Goal: Task Accomplishment & Management: Use online tool/utility

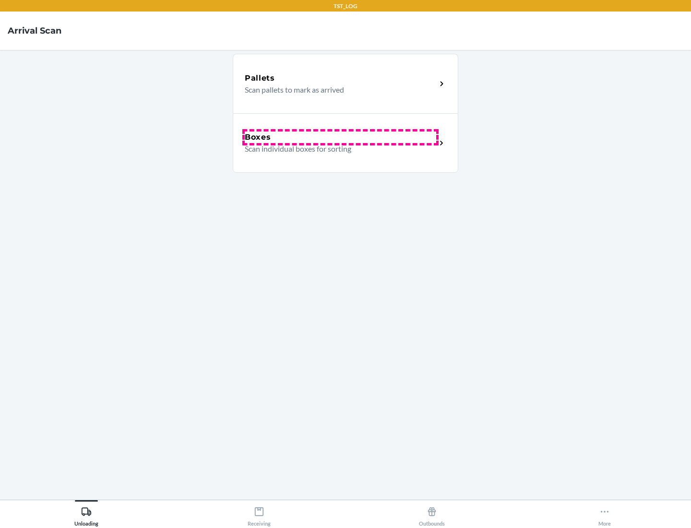
click at [340, 137] on div "Boxes" at bounding box center [340, 137] width 191 height 12
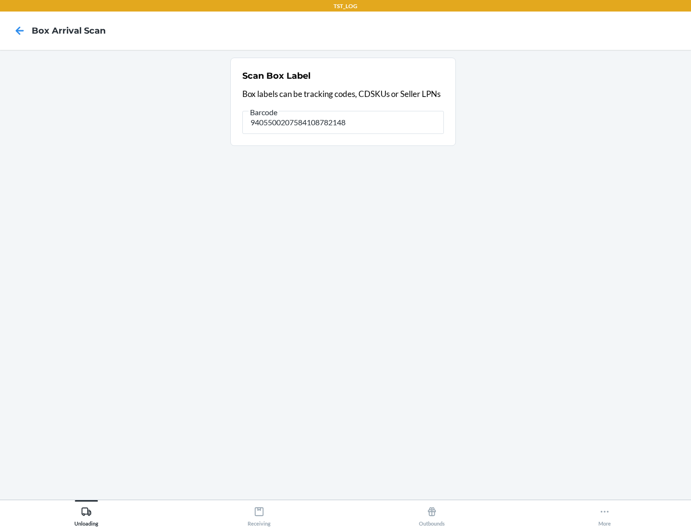
type input "9405500207584108782148"
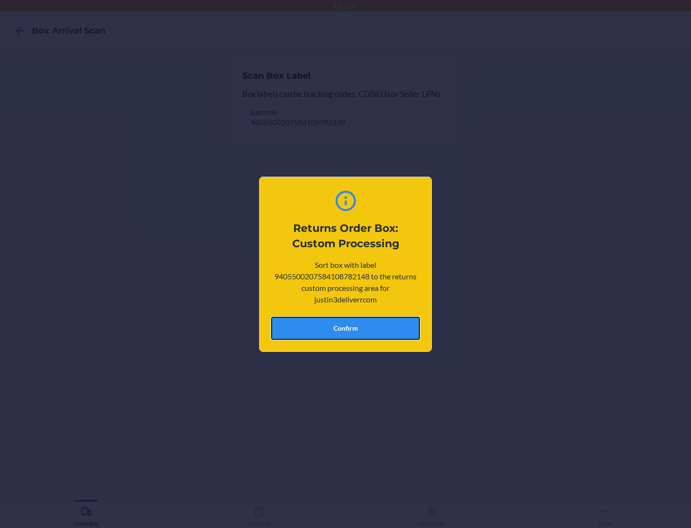
click at [346, 328] on button "Confirm" at bounding box center [345, 328] width 149 height 23
